Goal: Information Seeking & Learning: Learn about a topic

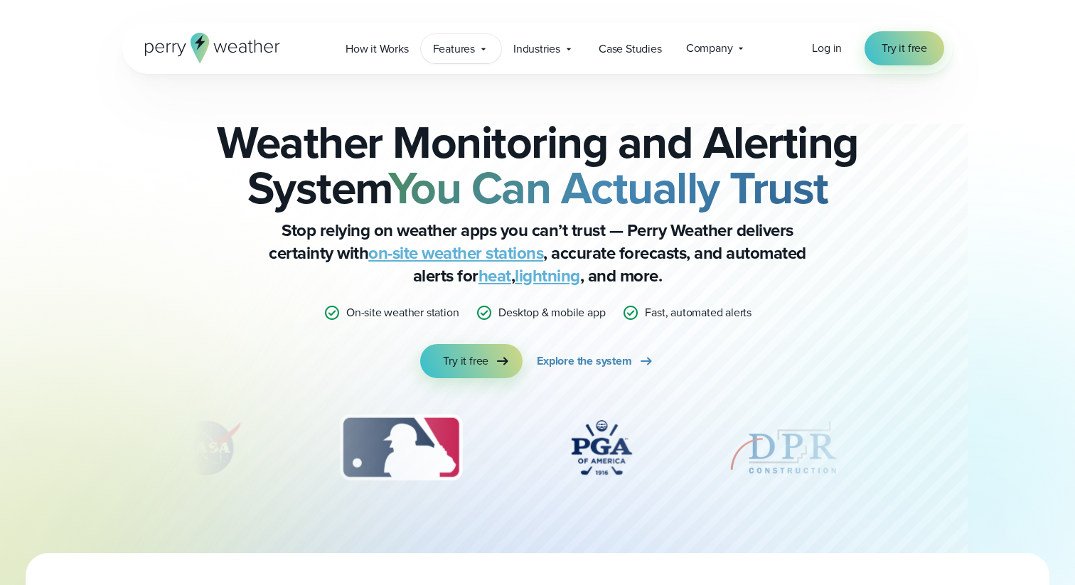
click at [450, 46] on span "Features" at bounding box center [454, 49] width 42 height 17
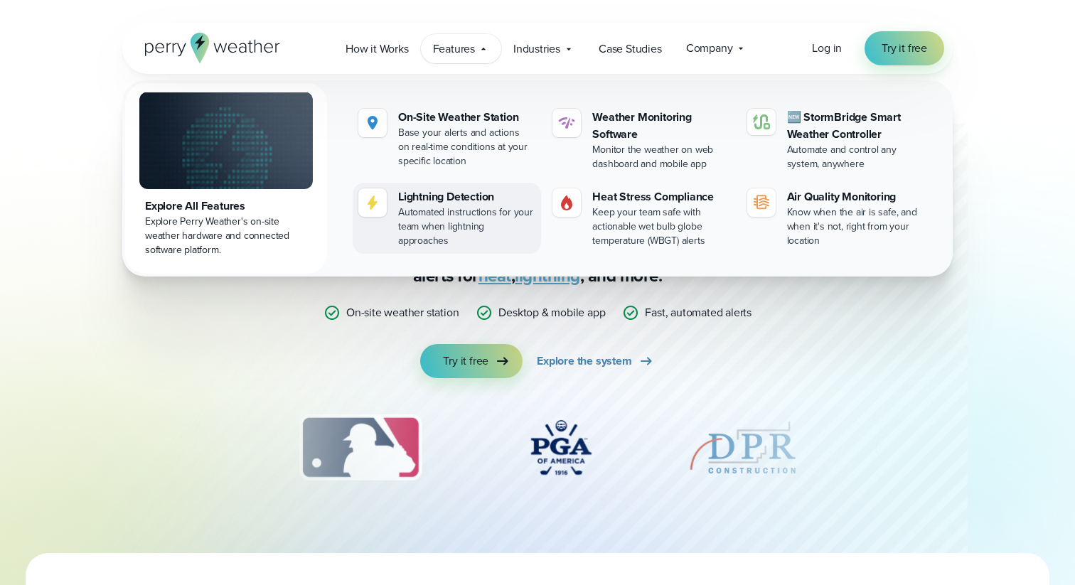
click at [461, 209] on div "Automated instructions for your team when lightning approaches" at bounding box center [466, 226] width 137 height 43
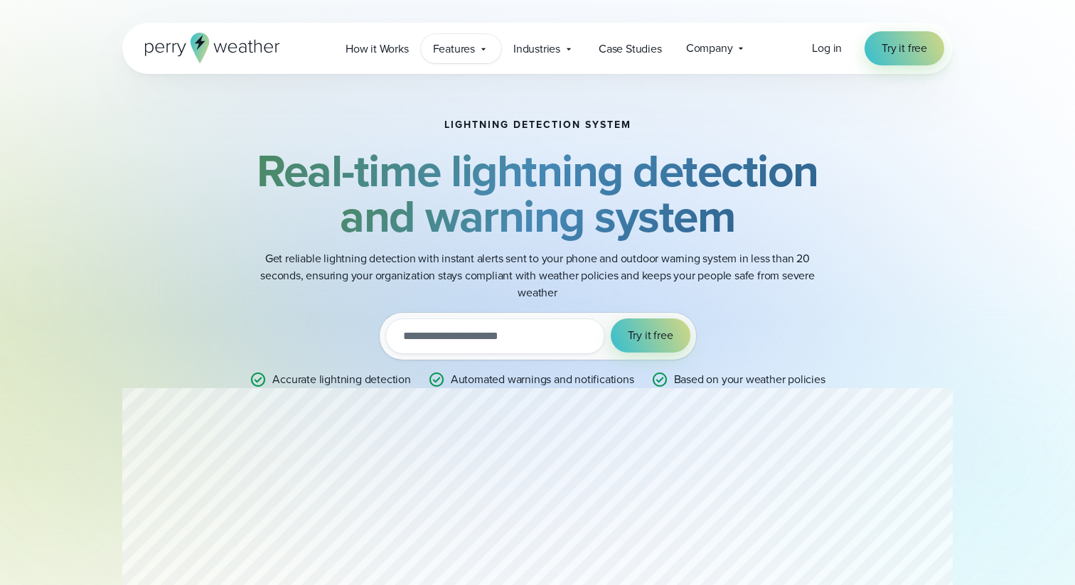
click at [463, 51] on span "Features" at bounding box center [454, 49] width 42 height 17
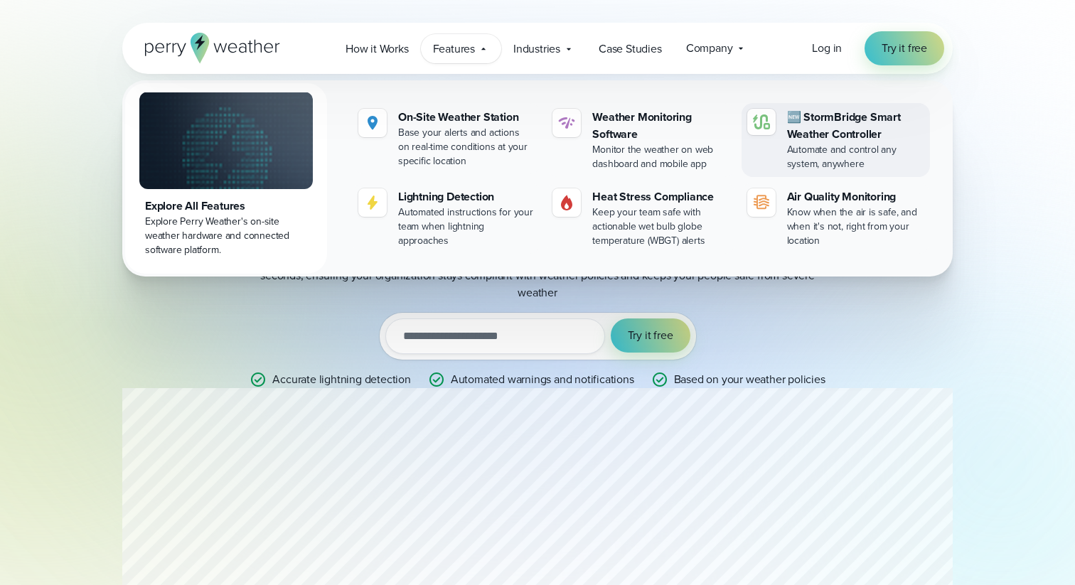
click at [823, 131] on div "🆕 StormBridge Smart Weather Controller" at bounding box center [855, 126] width 137 height 34
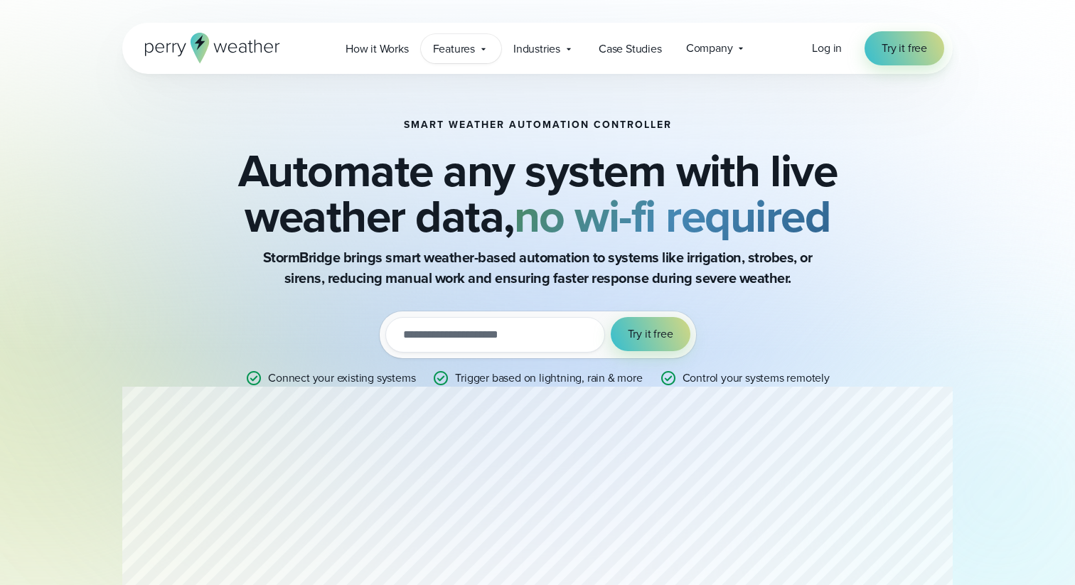
click at [462, 50] on span "Features" at bounding box center [454, 49] width 42 height 17
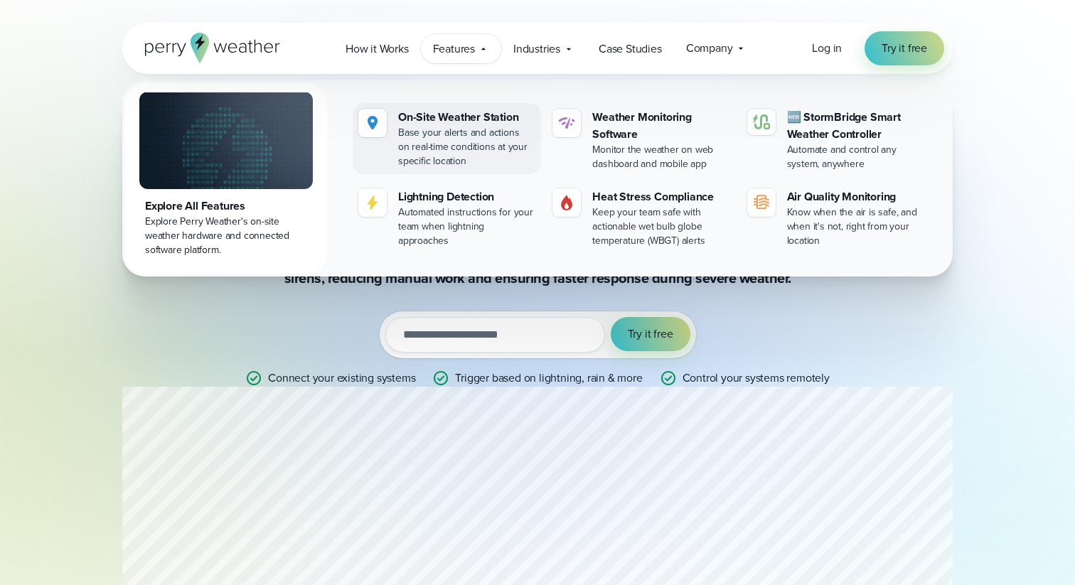
click at [438, 127] on div "Base your alerts and actions on real-time conditions at your specific location" at bounding box center [466, 147] width 137 height 43
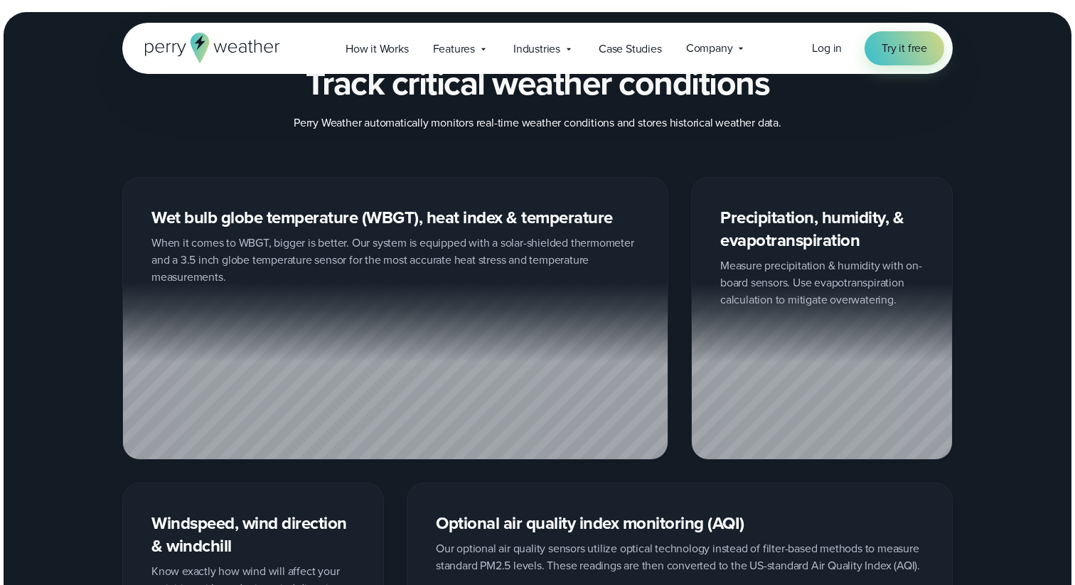
scroll to position [1605, 0]
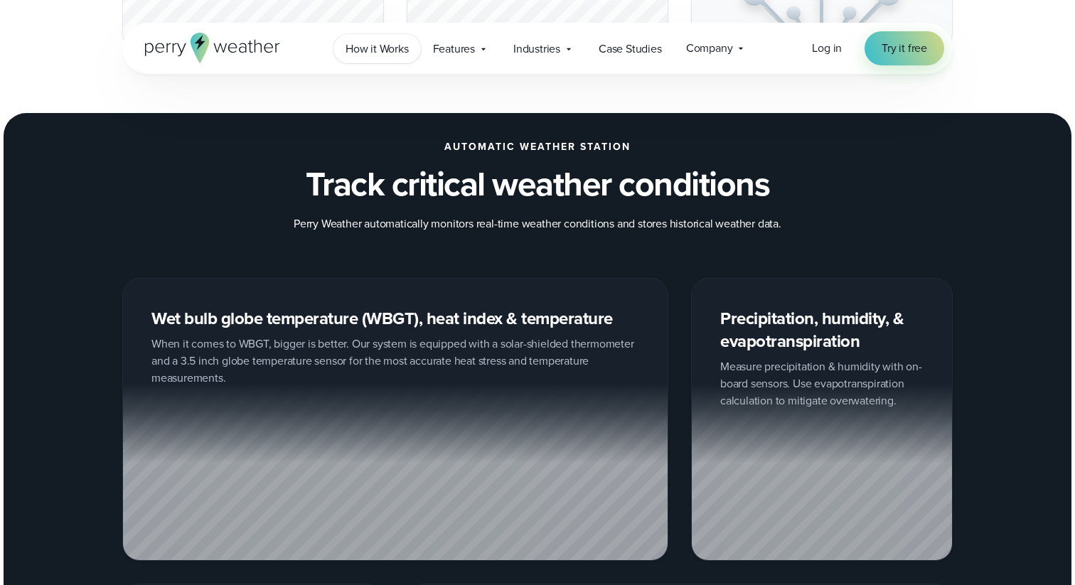
click at [379, 51] on span "How it Works" at bounding box center [376, 49] width 63 height 17
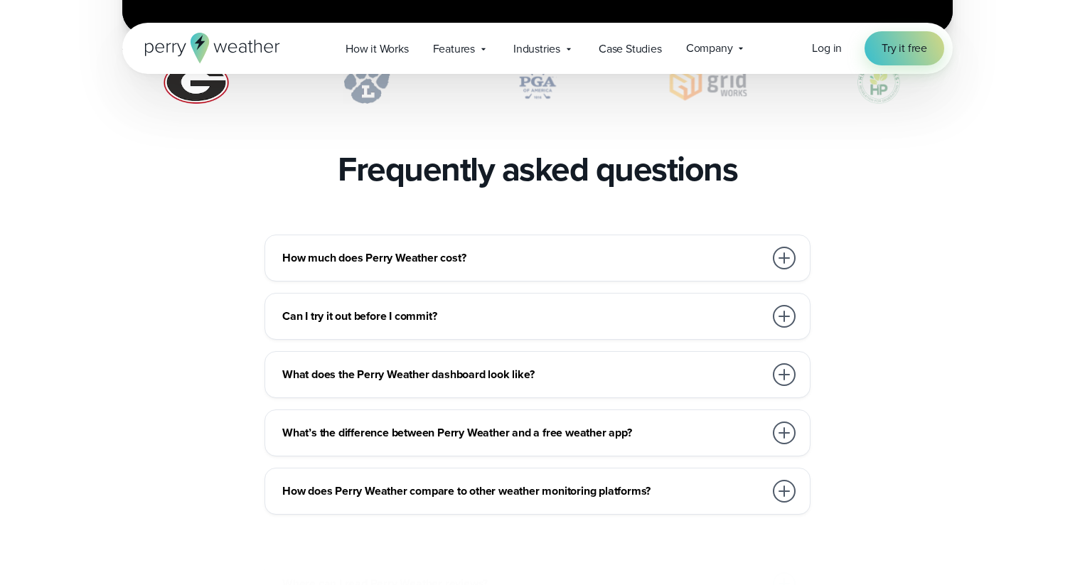
scroll to position [3081, 0]
